Goal: Information Seeking & Learning: Learn about a topic

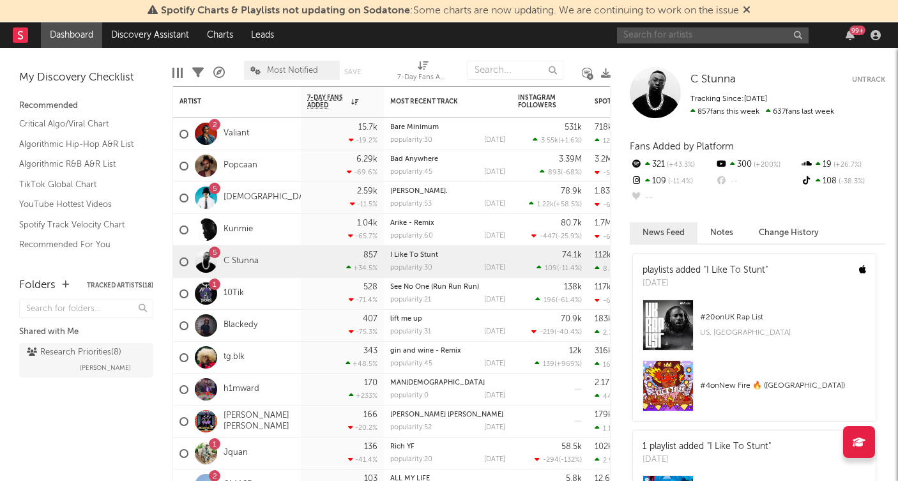
click at [666, 38] on input "text" at bounding box center [713, 35] width 192 height 16
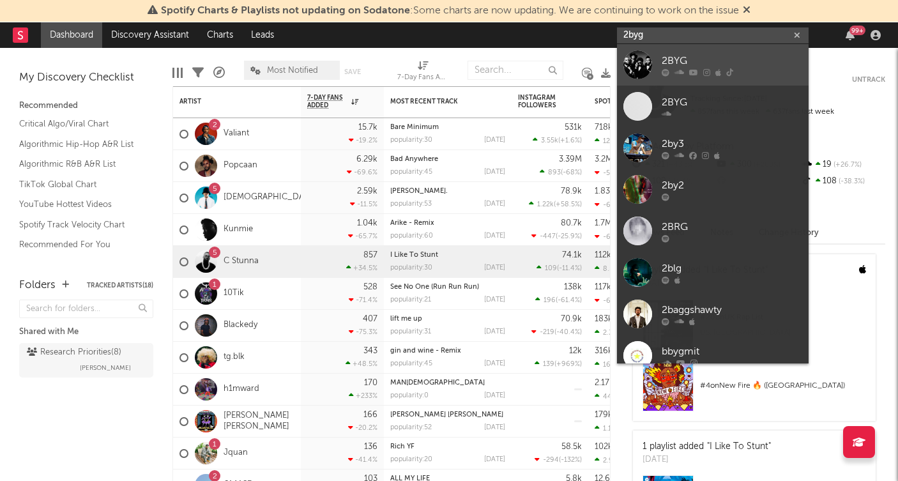
type input "2byg"
click at [665, 58] on div "2BYG" at bounding box center [731, 60] width 140 height 15
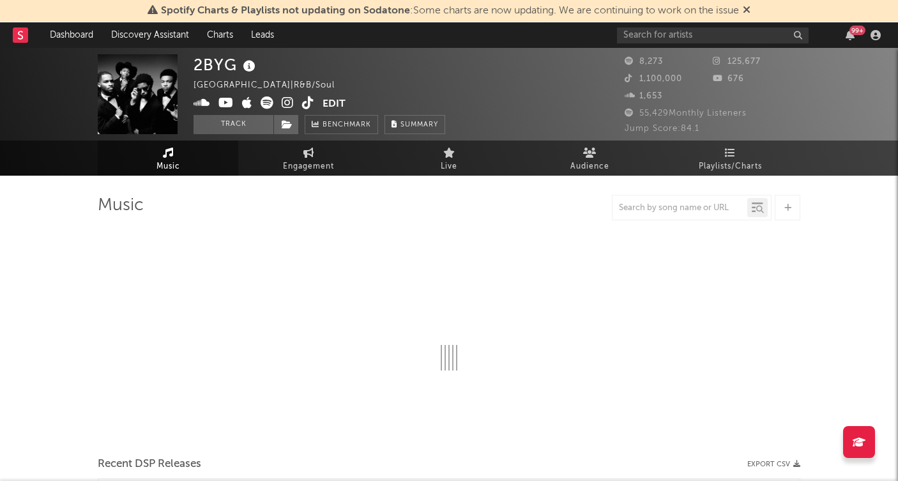
select select "1w"
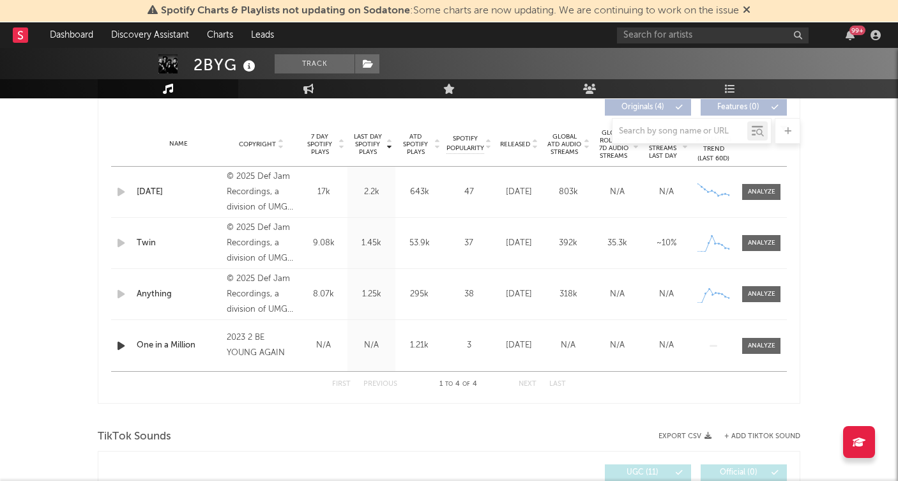
scroll to position [391, 0]
